Goal: Information Seeking & Learning: Check status

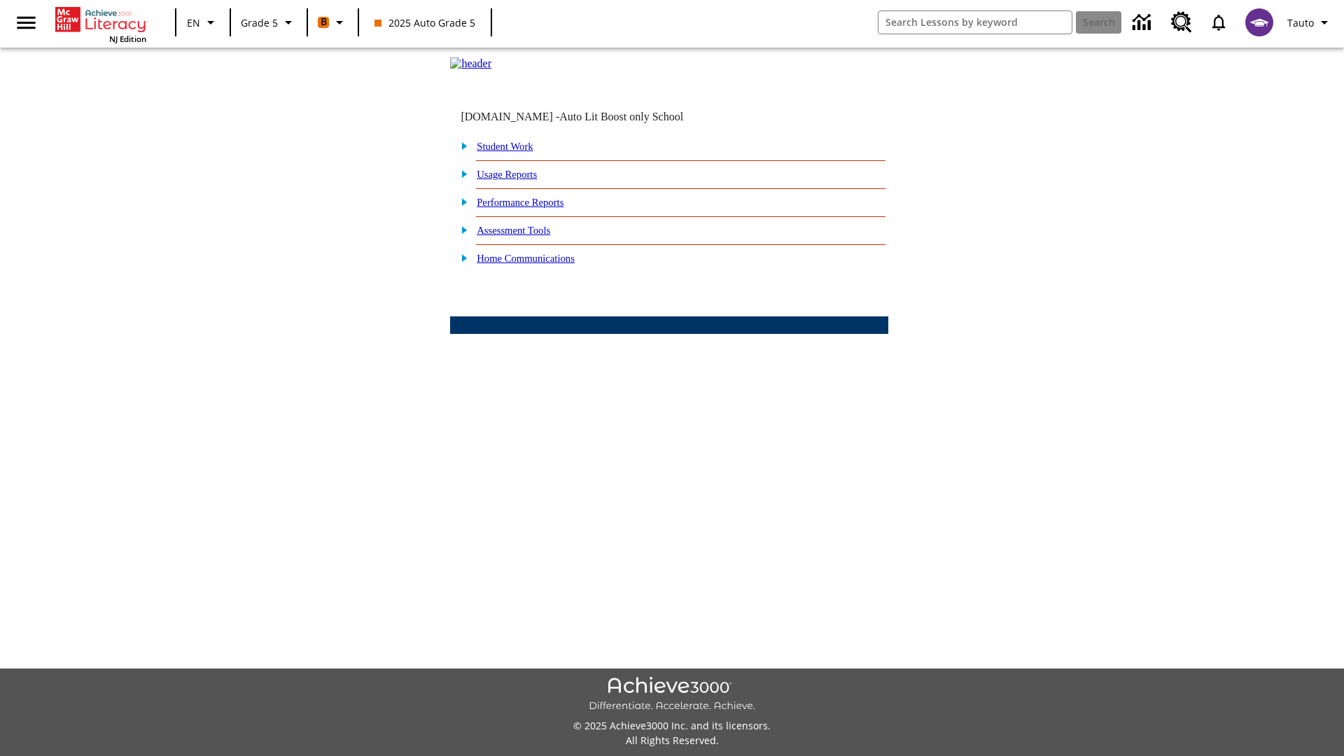
click at [536, 208] on link "Performance Reports" at bounding box center [520, 202] width 87 height 11
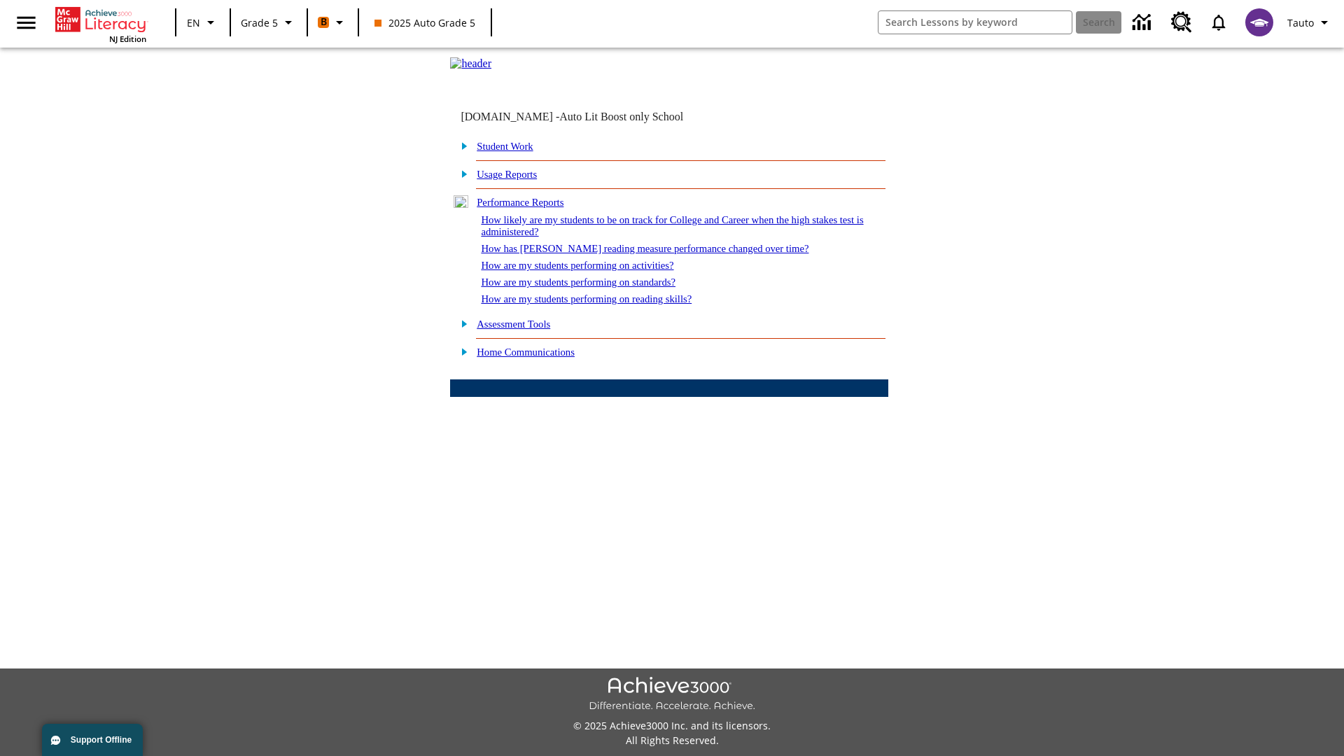
click at [600, 305] on link "How are my students performing on reading skills?" at bounding box center [586, 298] width 211 height 11
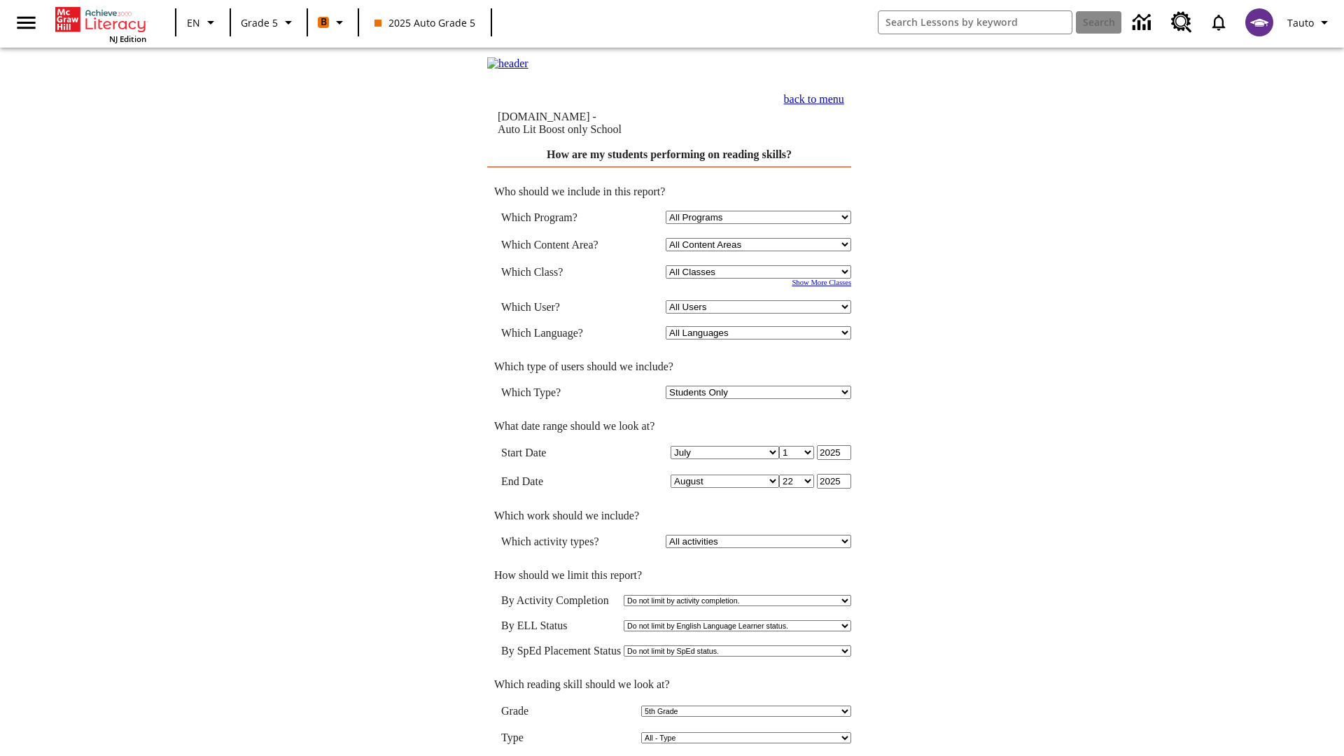
click at [760, 274] on select "Select a Class: All Classes 2025 Auto Grade 5 OL 2025 Auto Grade 6" at bounding box center [759, 271] width 186 height 13
select select "11133131"
click at [760, 309] on select "All Users Cat, Sautoen Cat, Sautoes Cat, Sautoss Donotlogin, Sautoen Twoschools…" at bounding box center [759, 306] width 186 height 13
select select "21437107"
